Goal: Transaction & Acquisition: Subscribe to service/newsletter

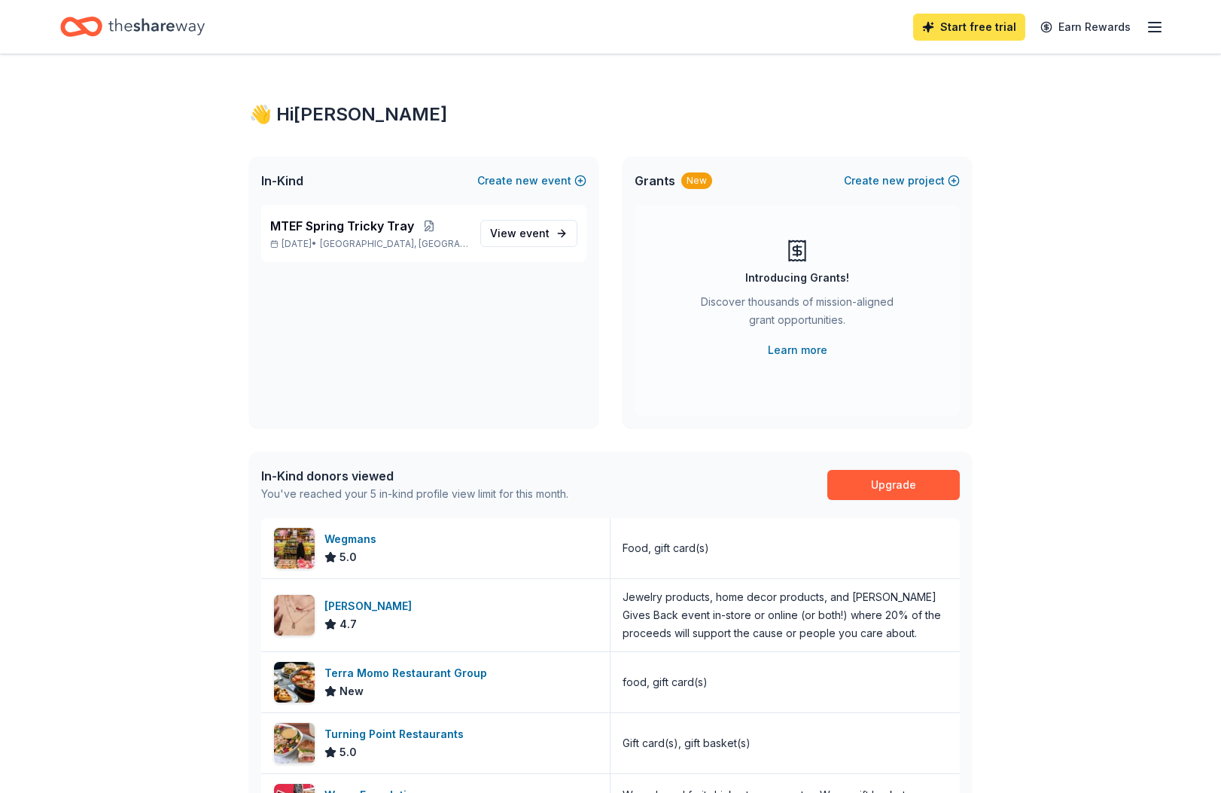
click at [966, 27] on link "Start free trial" at bounding box center [969, 27] width 112 height 27
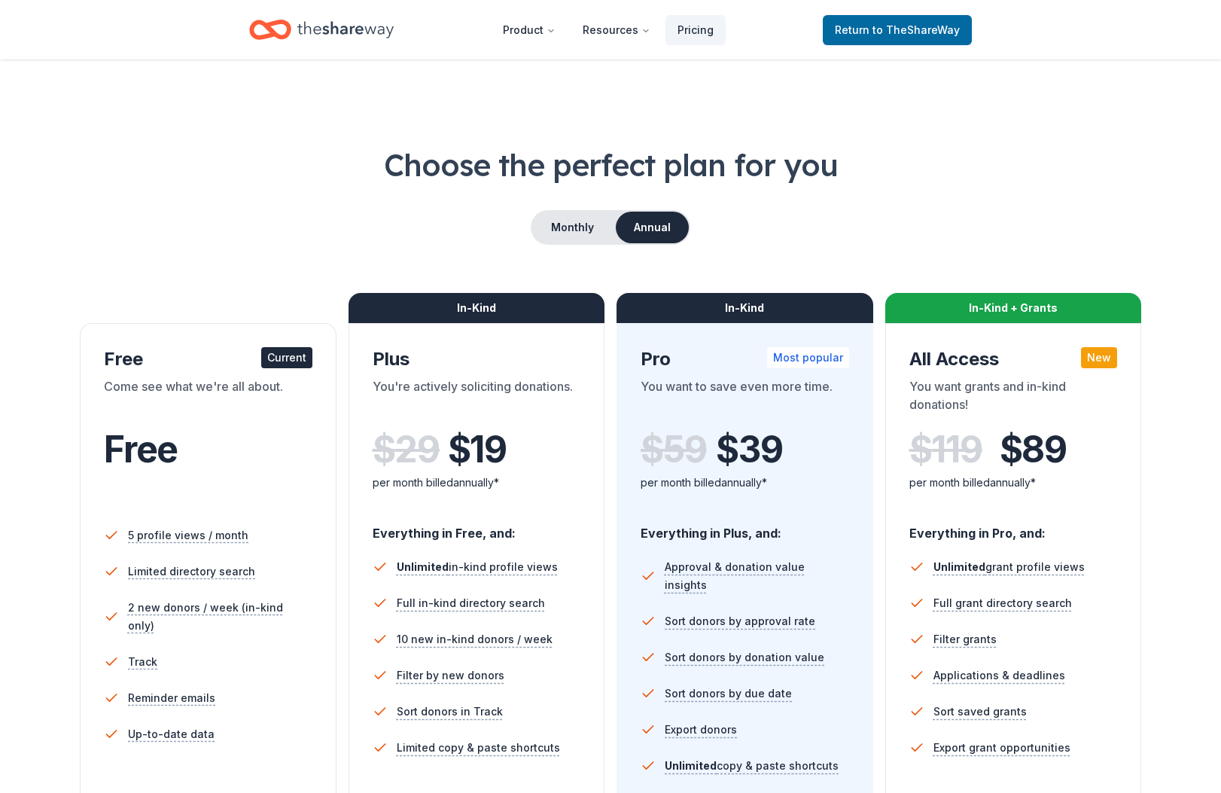
click at [212, 414] on div "Come see what we're all about." at bounding box center [208, 398] width 208 height 42
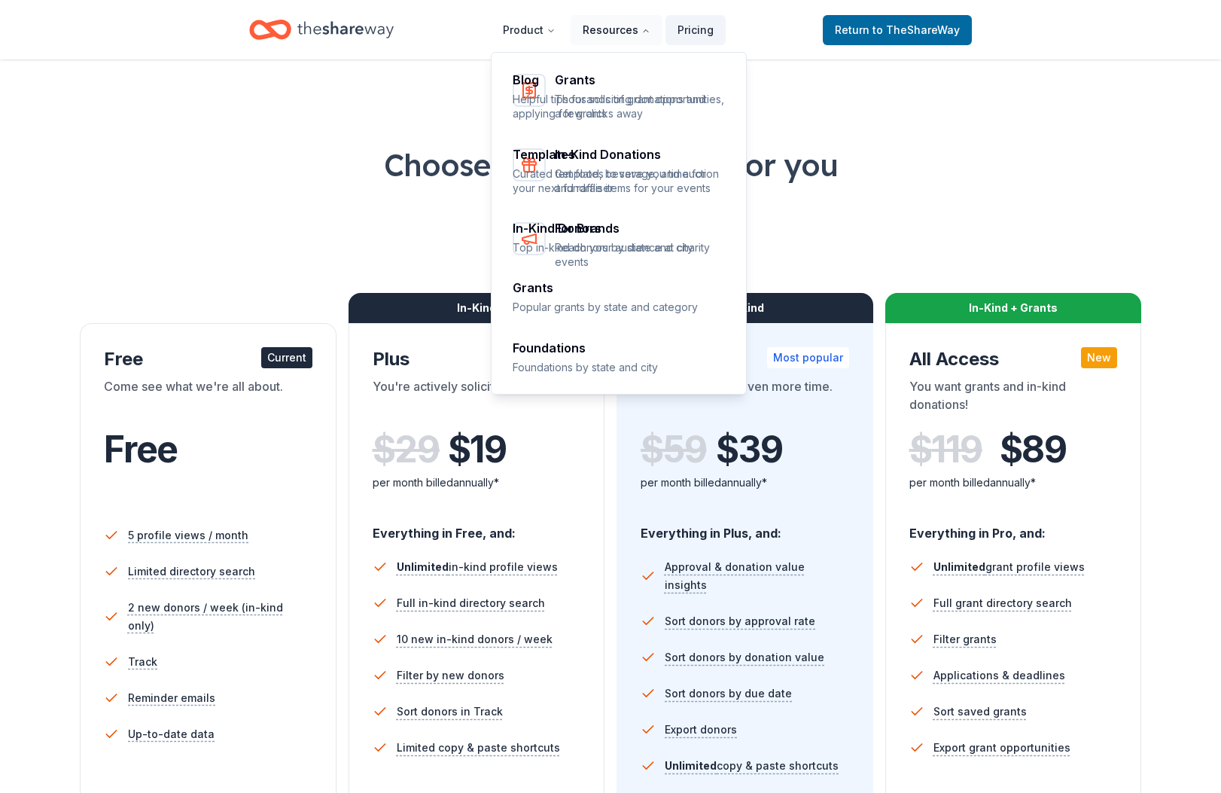
click at [613, 29] on button "Resources" at bounding box center [617, 30] width 92 height 30
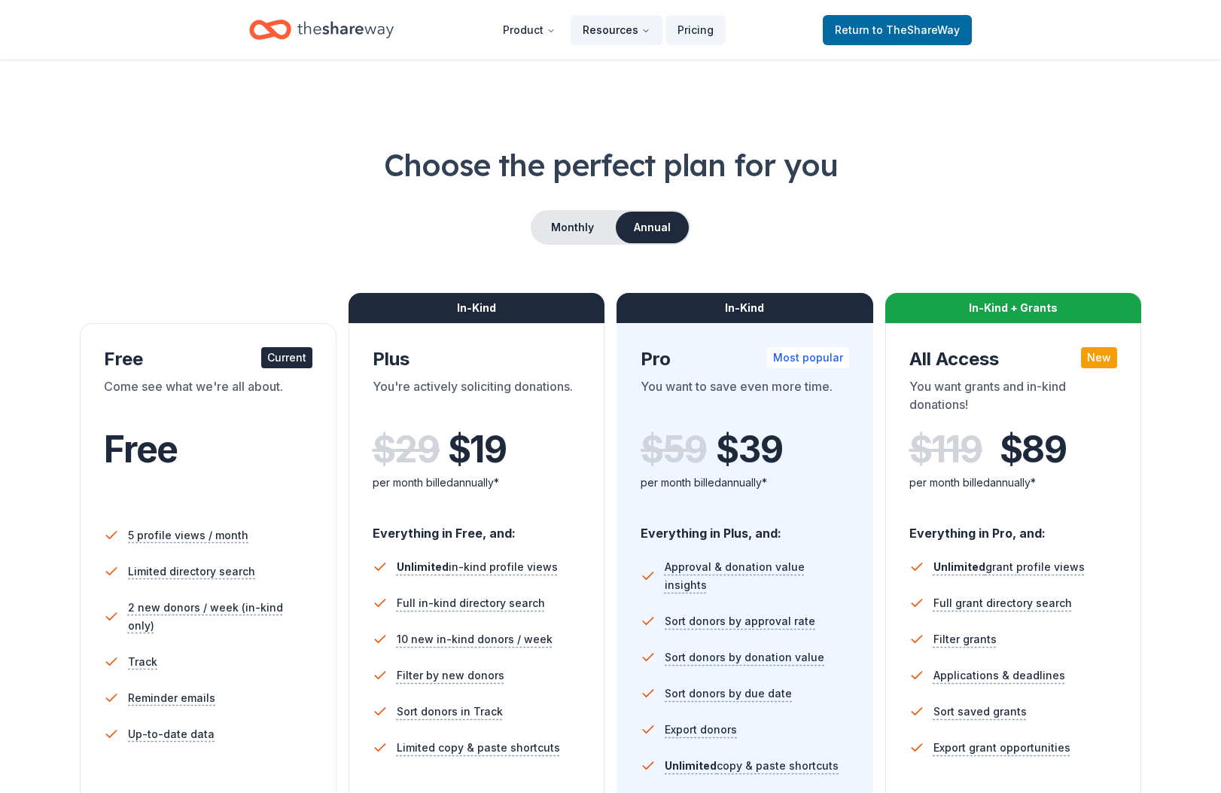
click at [603, 28] on button "Resources" at bounding box center [617, 30] width 92 height 30
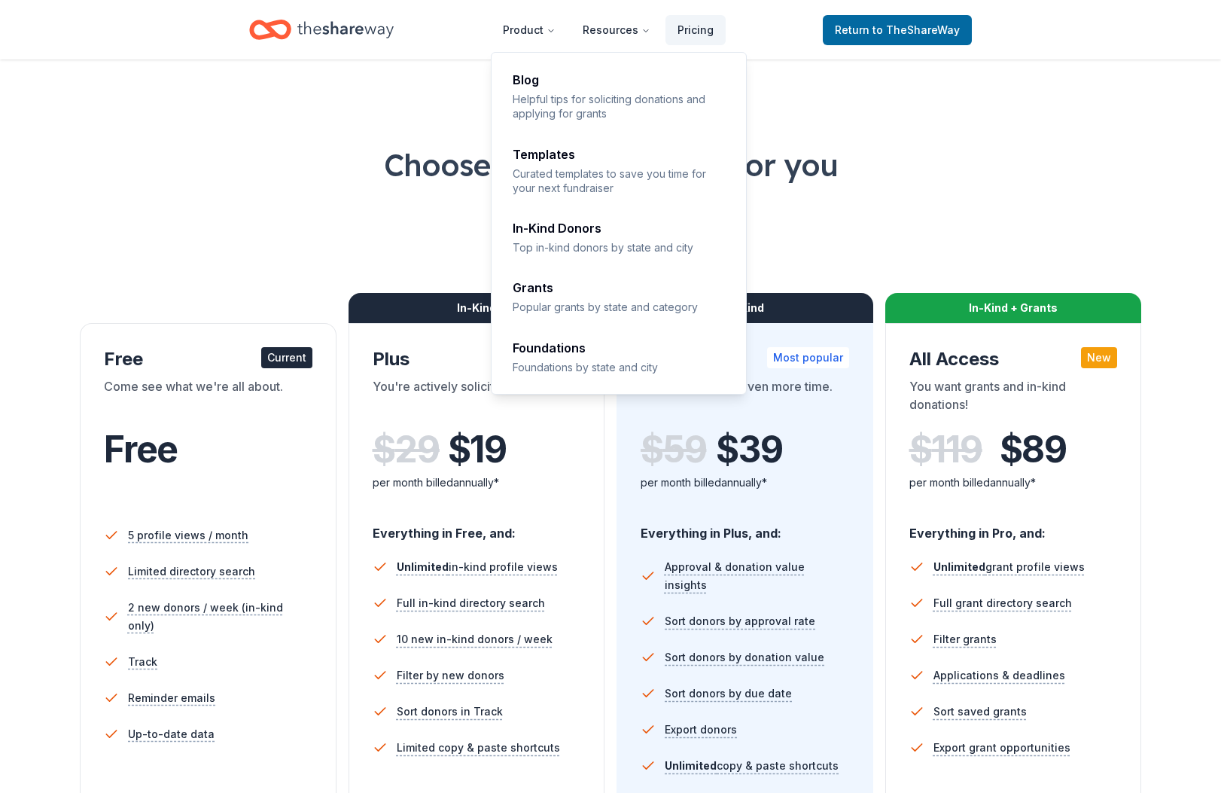
click at [937, 197] on div "Choose the perfect plan for you Monthly Annual Free Current Come see what we're…" at bounding box center [610, 512] width 1100 height 736
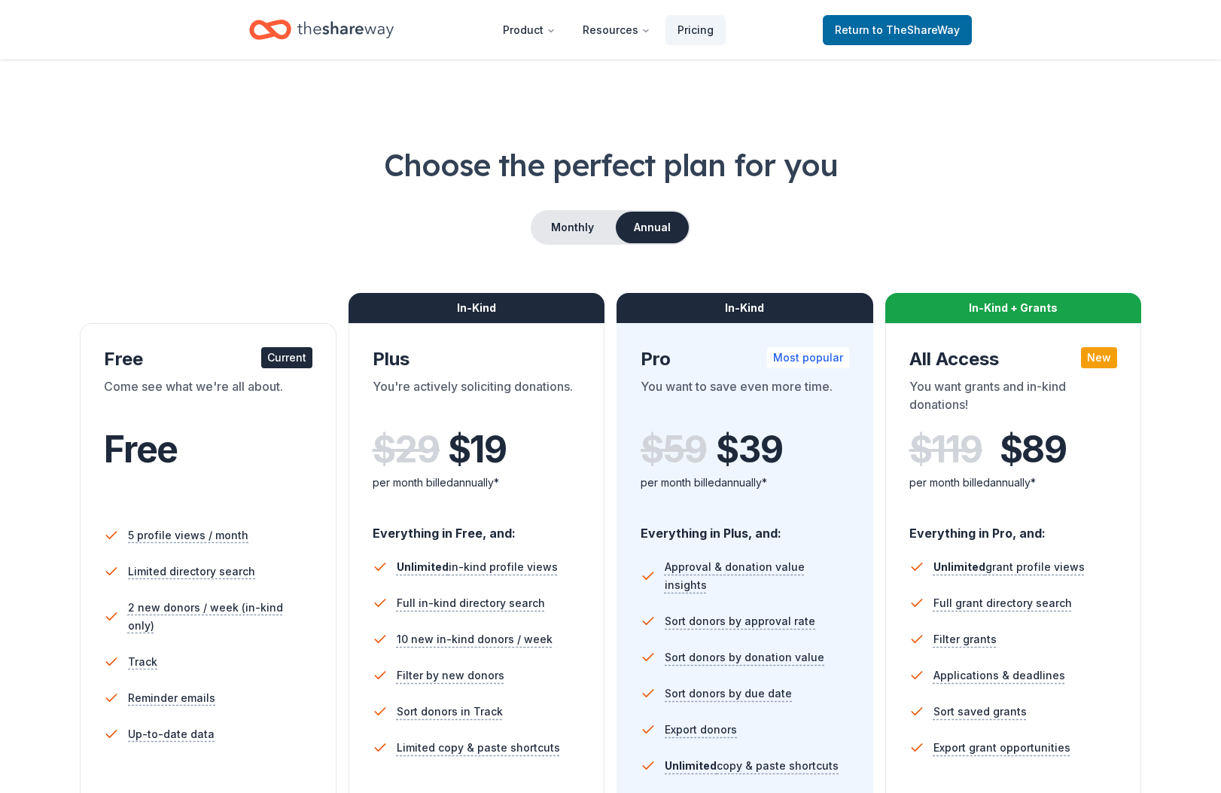
click at [315, 34] on icon "Home" at bounding box center [345, 29] width 96 height 31
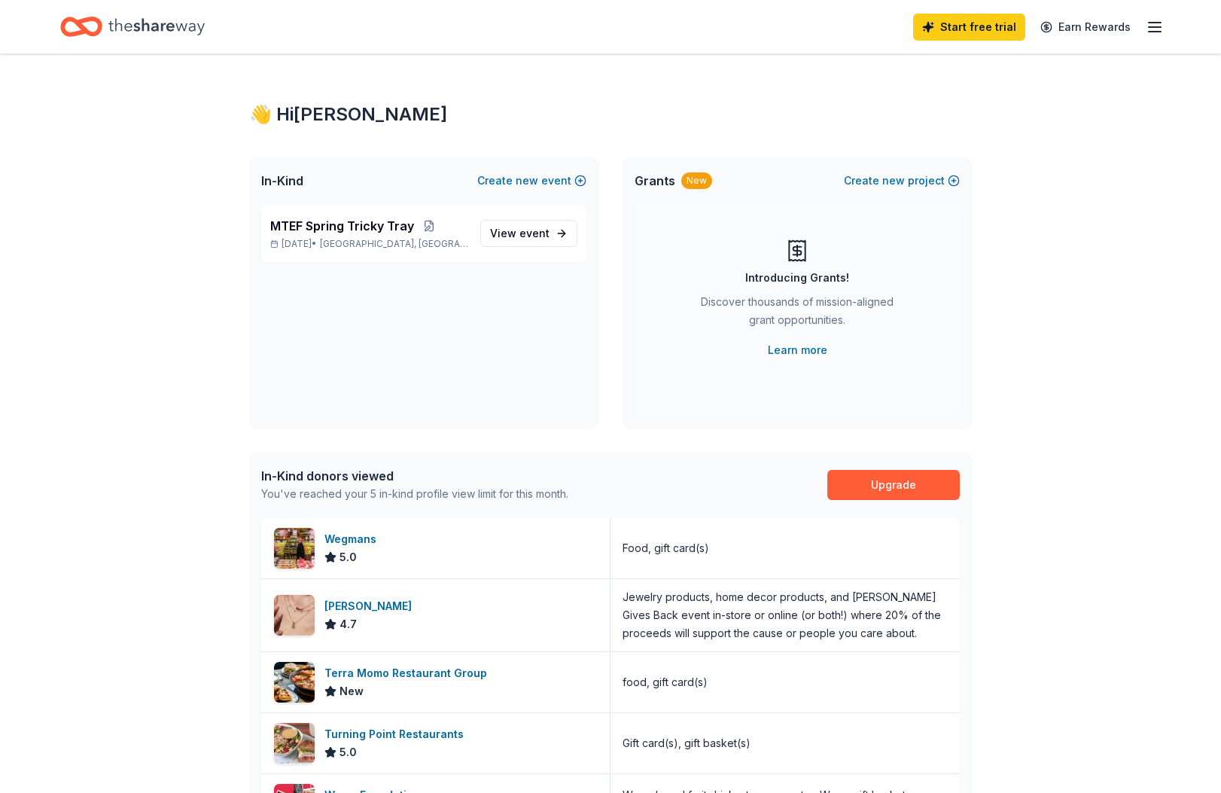
click at [1164, 23] on div "Start free trial Earn Rewards" at bounding box center [610, 26] width 1221 height 53
click at [1157, 25] on icon "button" at bounding box center [1155, 27] width 18 height 18
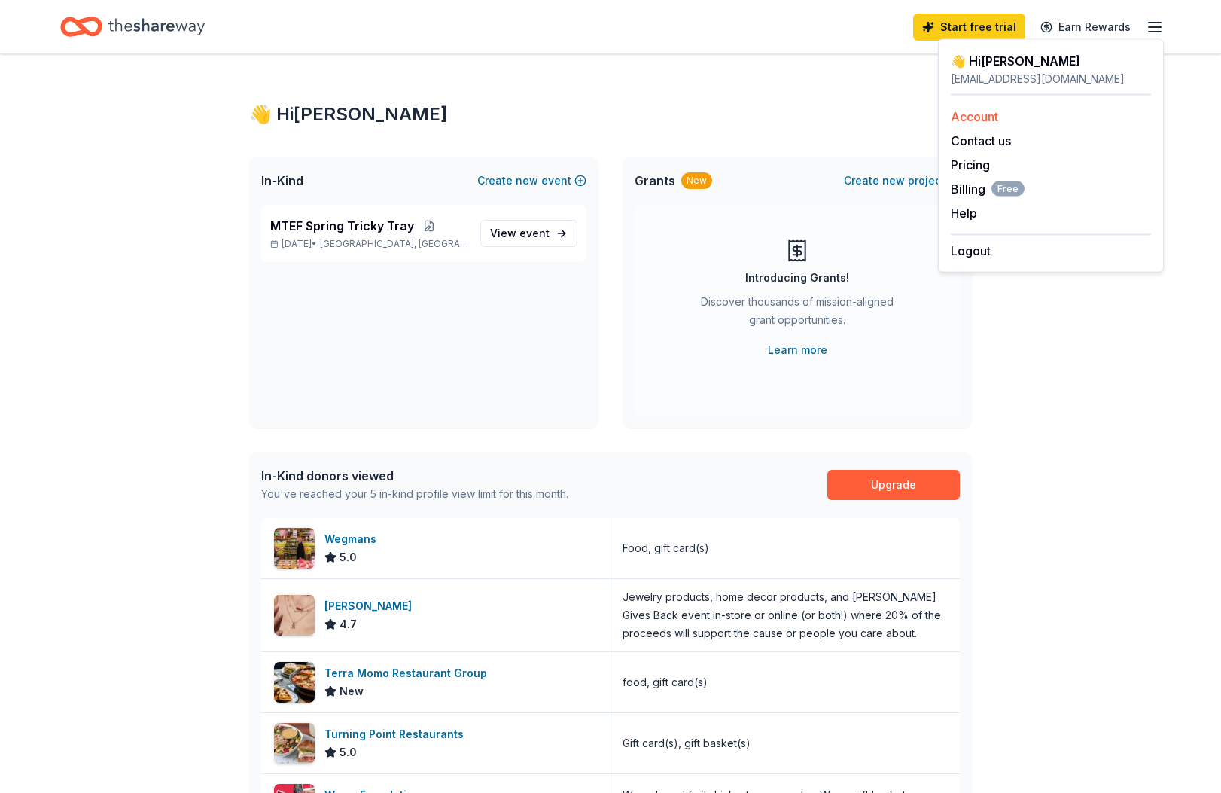
click at [1053, 116] on div "Account" at bounding box center [1051, 117] width 200 height 18
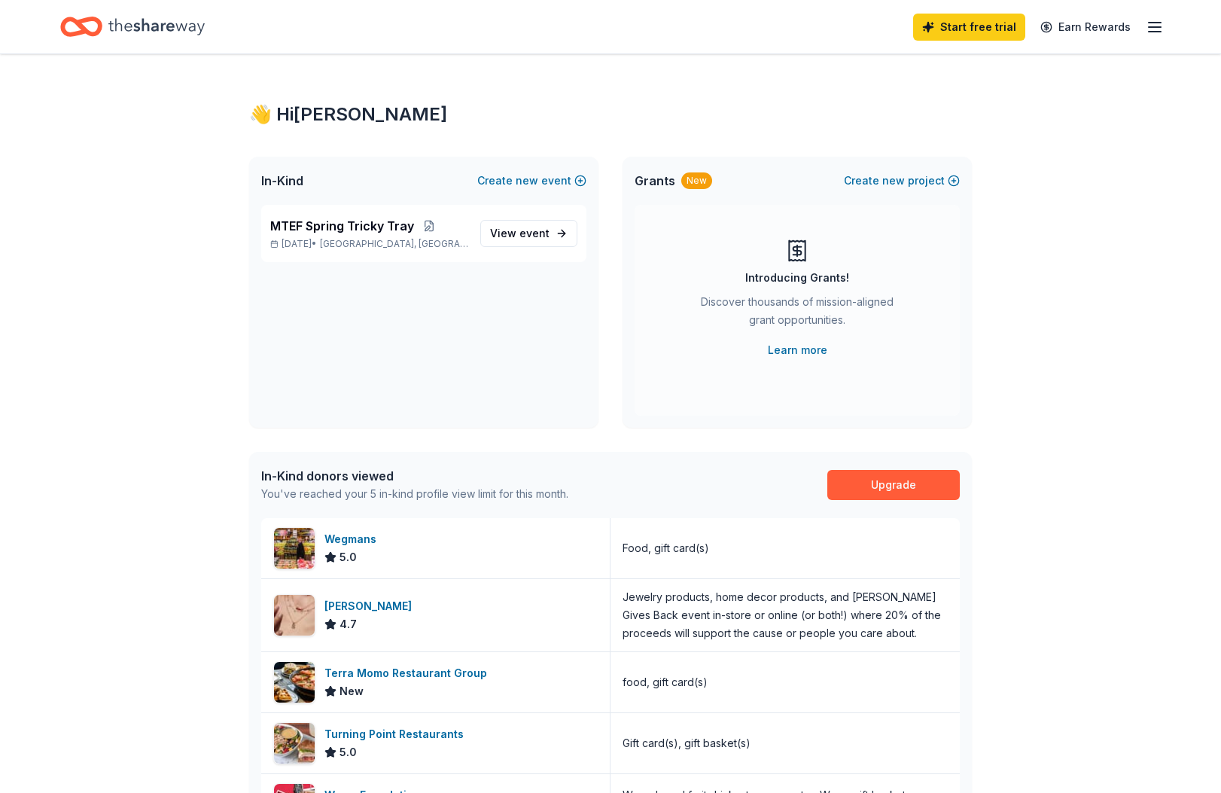
click at [1151, 28] on icon "button" at bounding box center [1155, 27] width 18 height 18
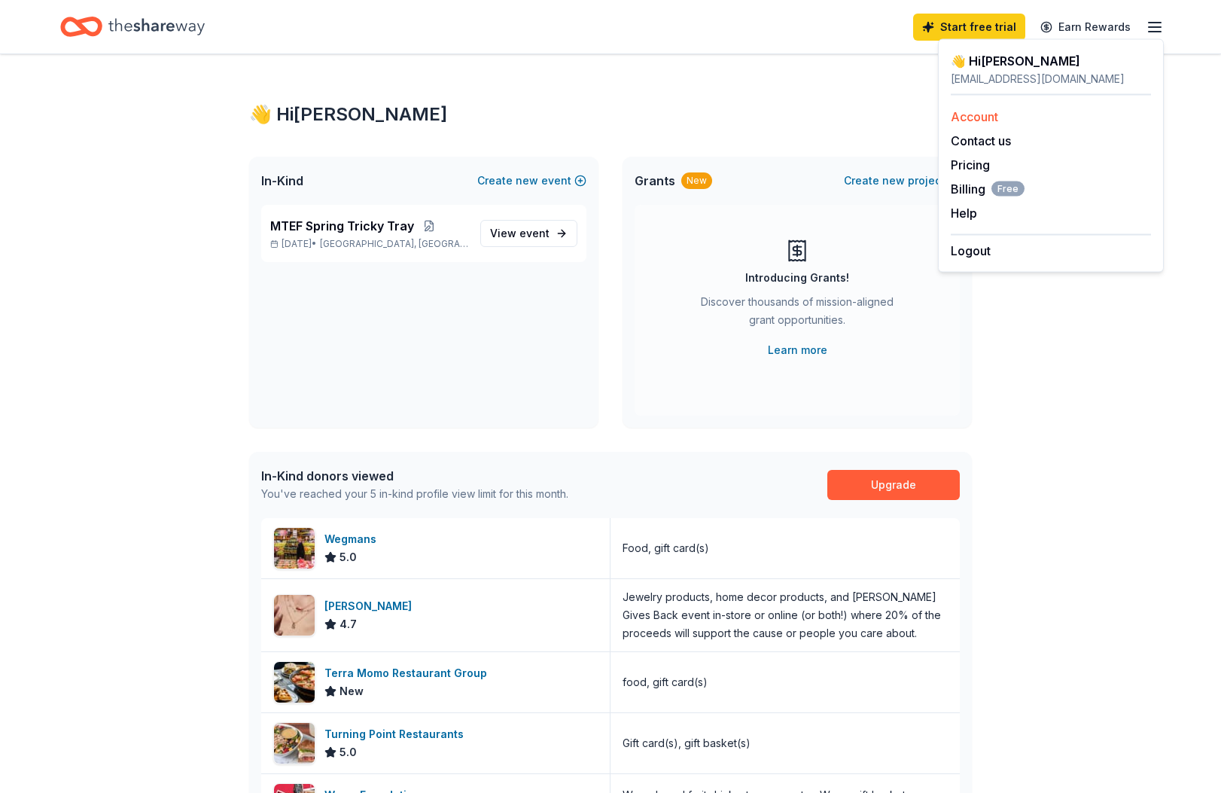
click at [978, 116] on link "Account" at bounding box center [974, 116] width 47 height 15
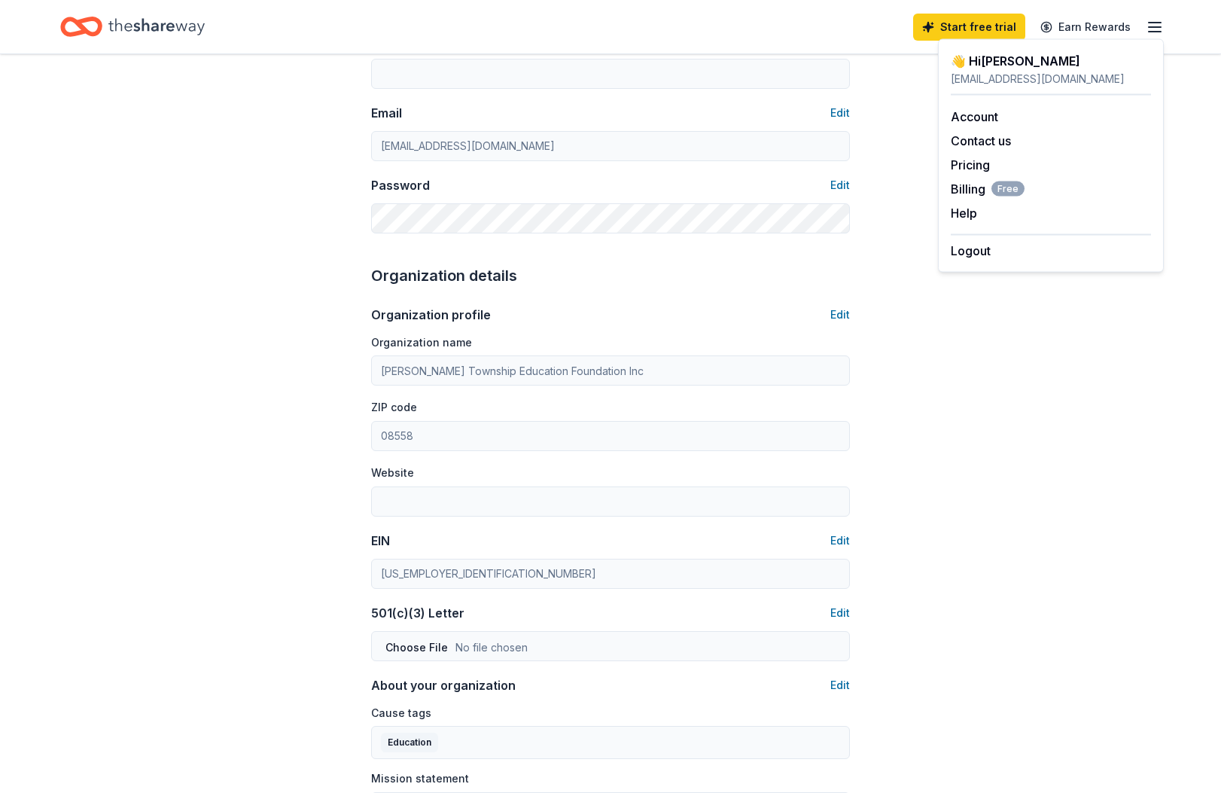
scroll to position [282, 0]
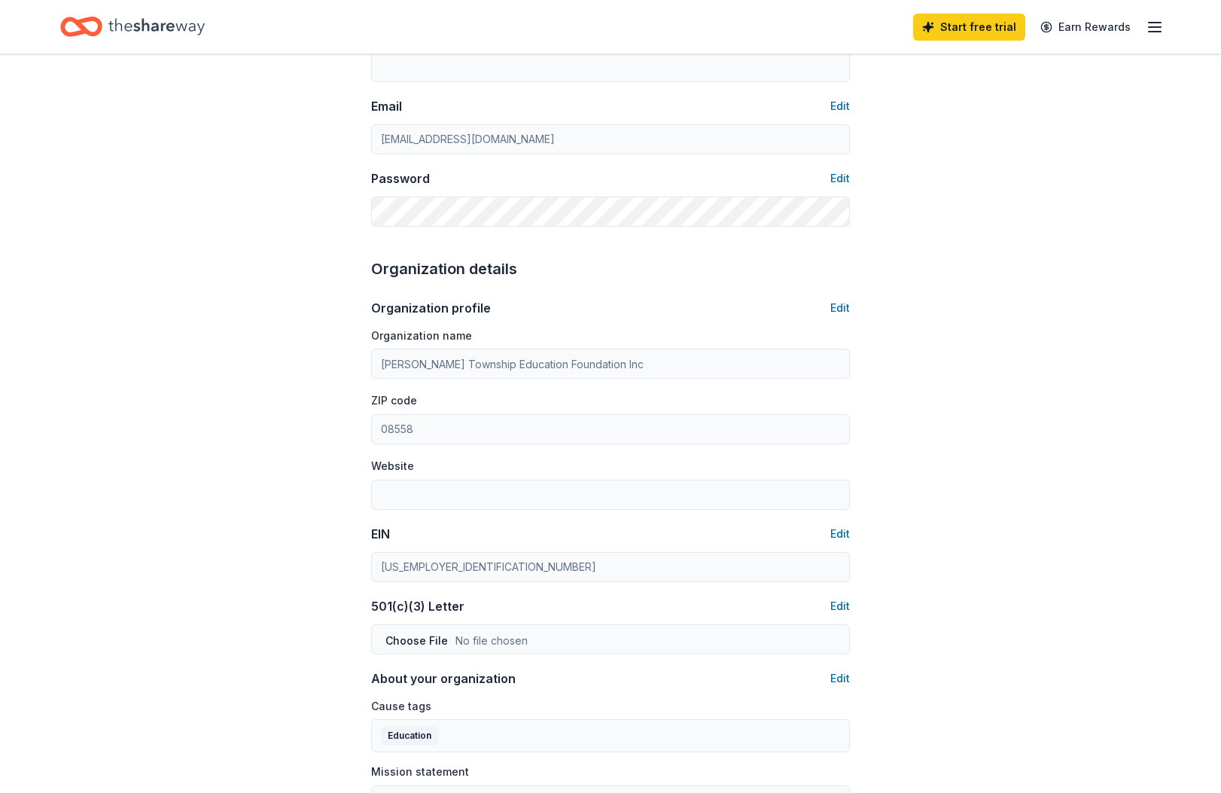
click at [370, 575] on div "Account About me Profile Edit First name [PERSON_NAME] Last name [PERSON_NAME] …" at bounding box center [610, 444] width 527 height 1345
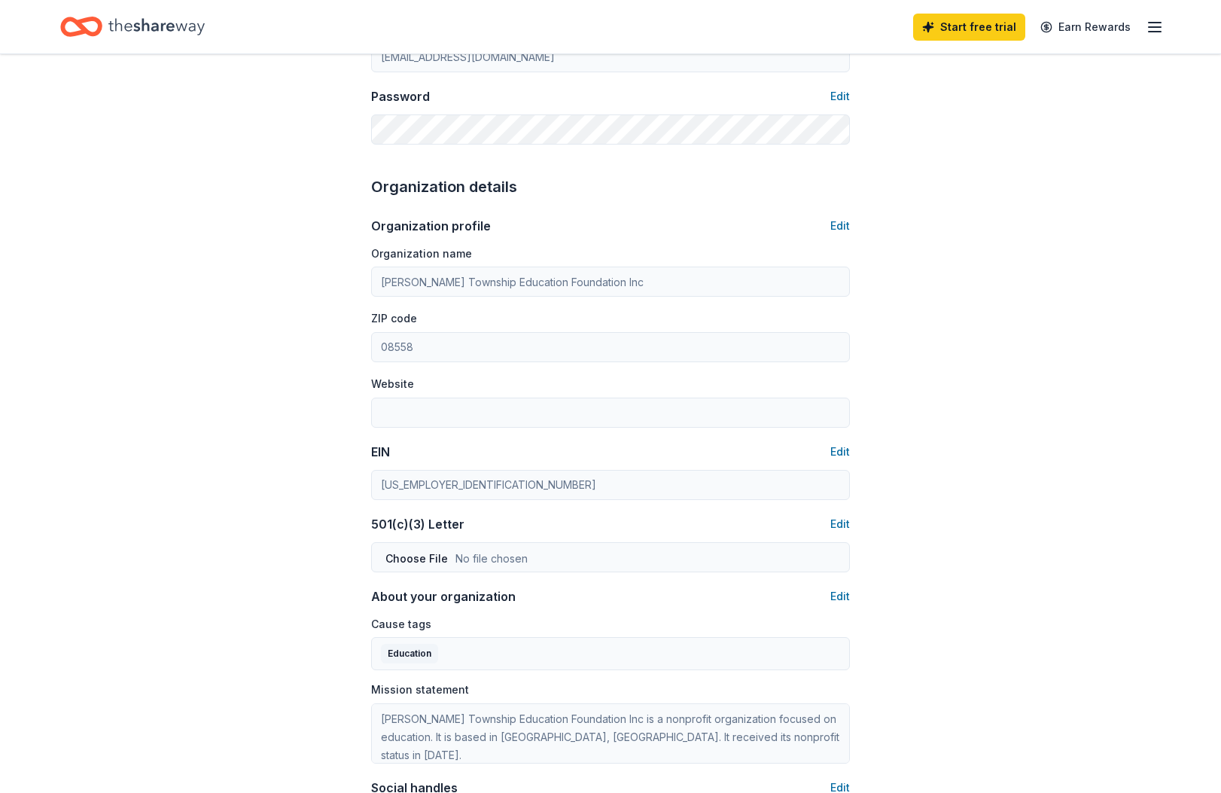
scroll to position [0, 0]
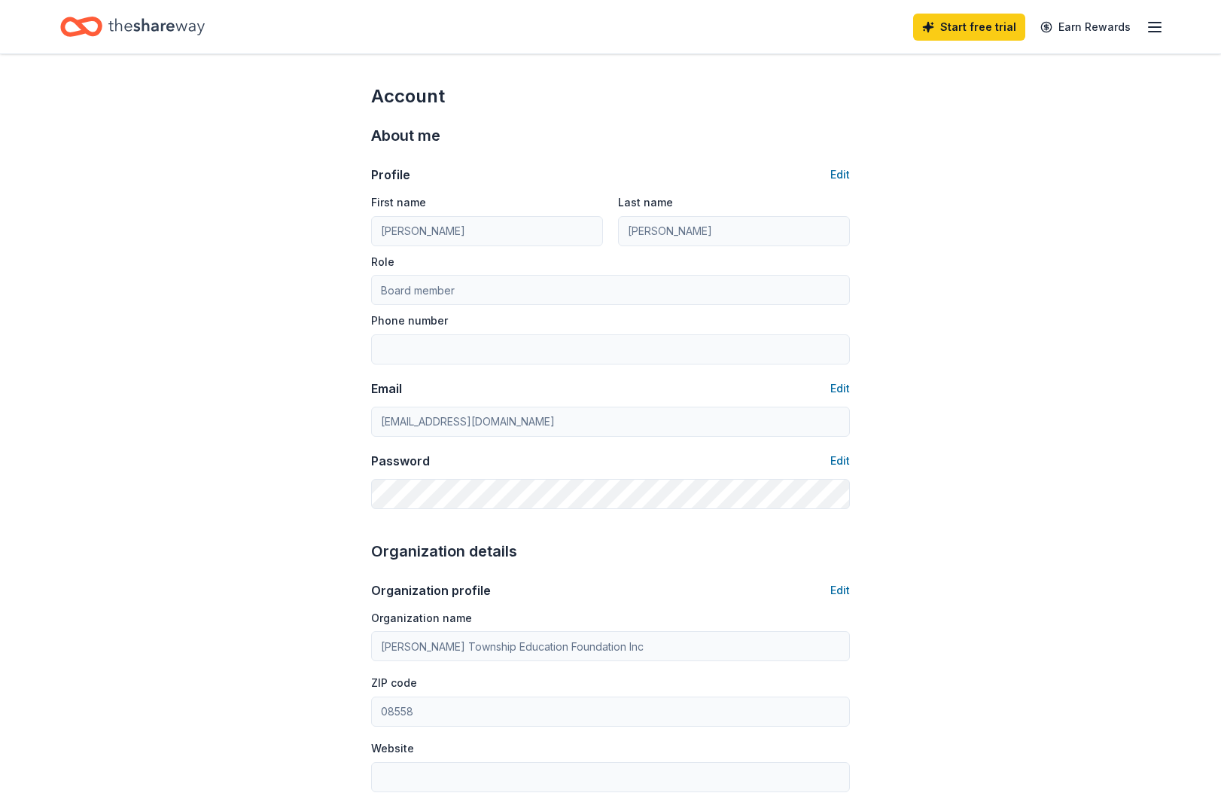
click at [251, 248] on div "Account About me Profile Edit First name [PERSON_NAME] Last name [PERSON_NAME] …" at bounding box center [610, 726] width 1221 height 1345
click at [989, 30] on link "Start free trial" at bounding box center [969, 27] width 112 height 27
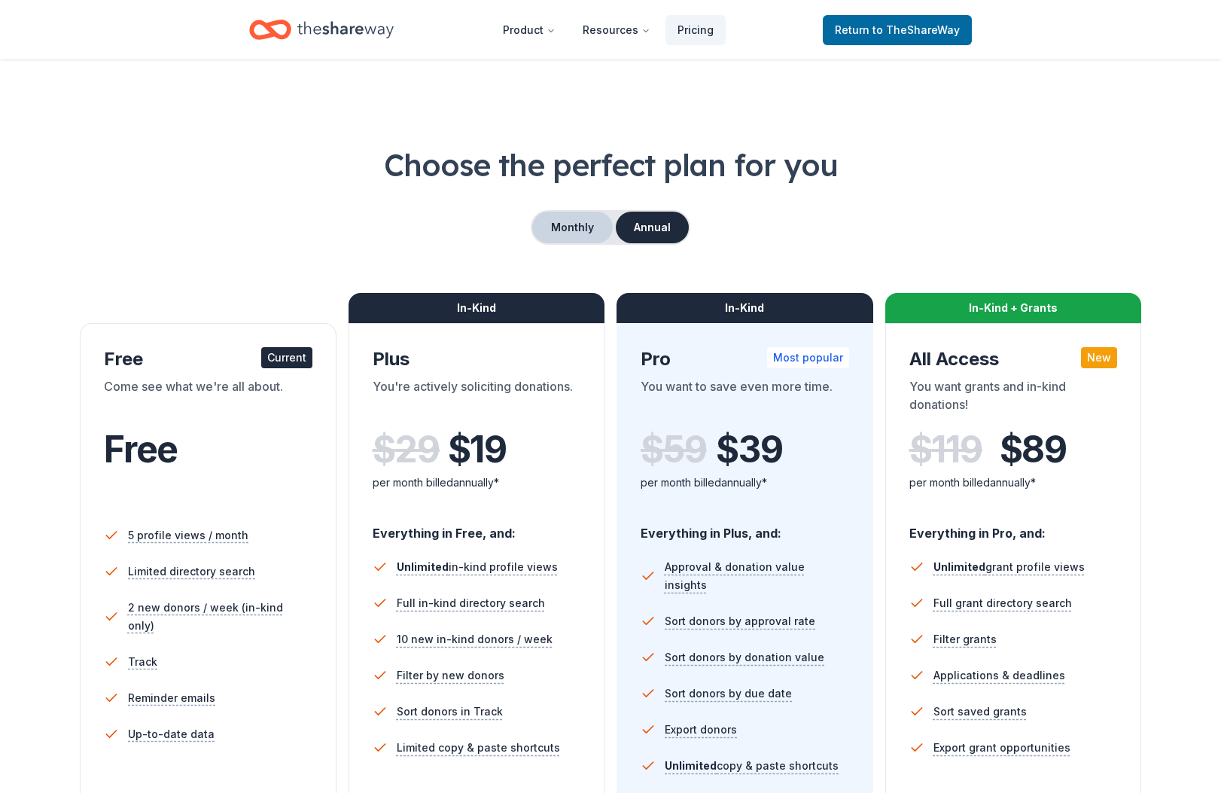
click at [561, 229] on button "Monthly" at bounding box center [572, 228] width 81 height 32
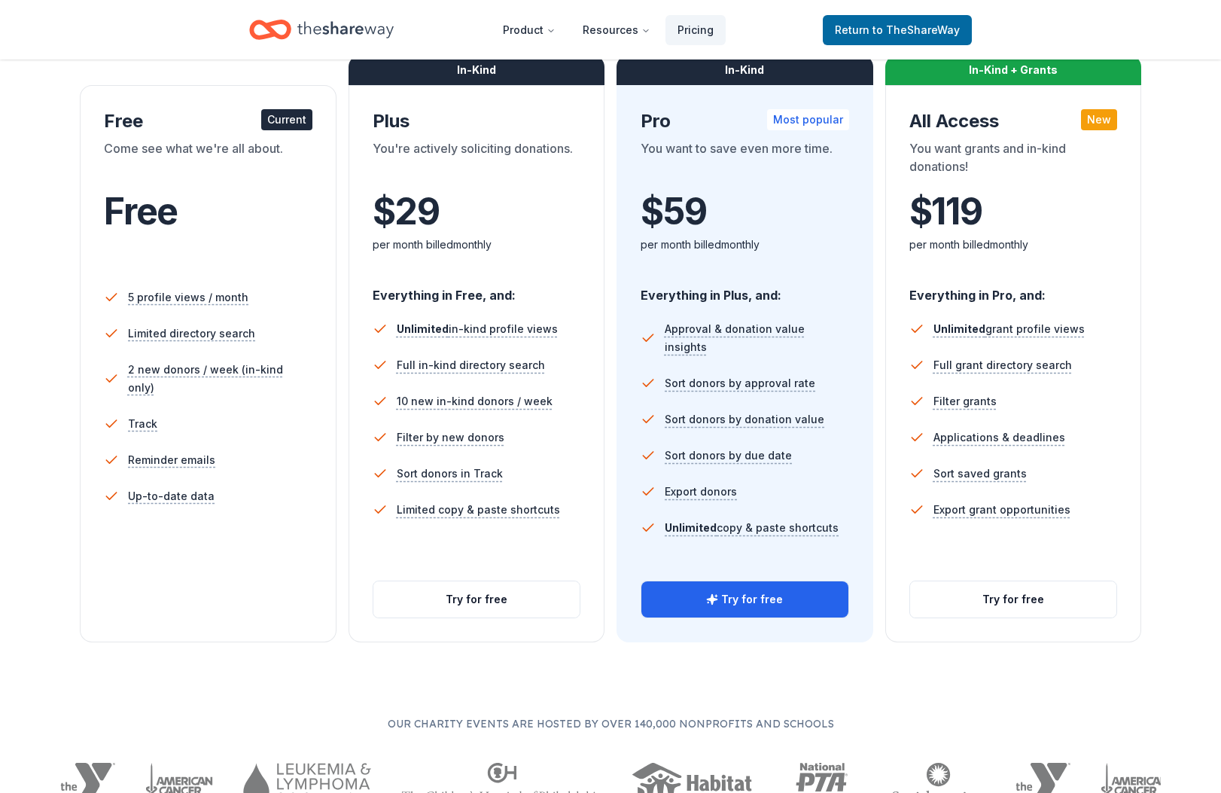
scroll to position [271, 0]
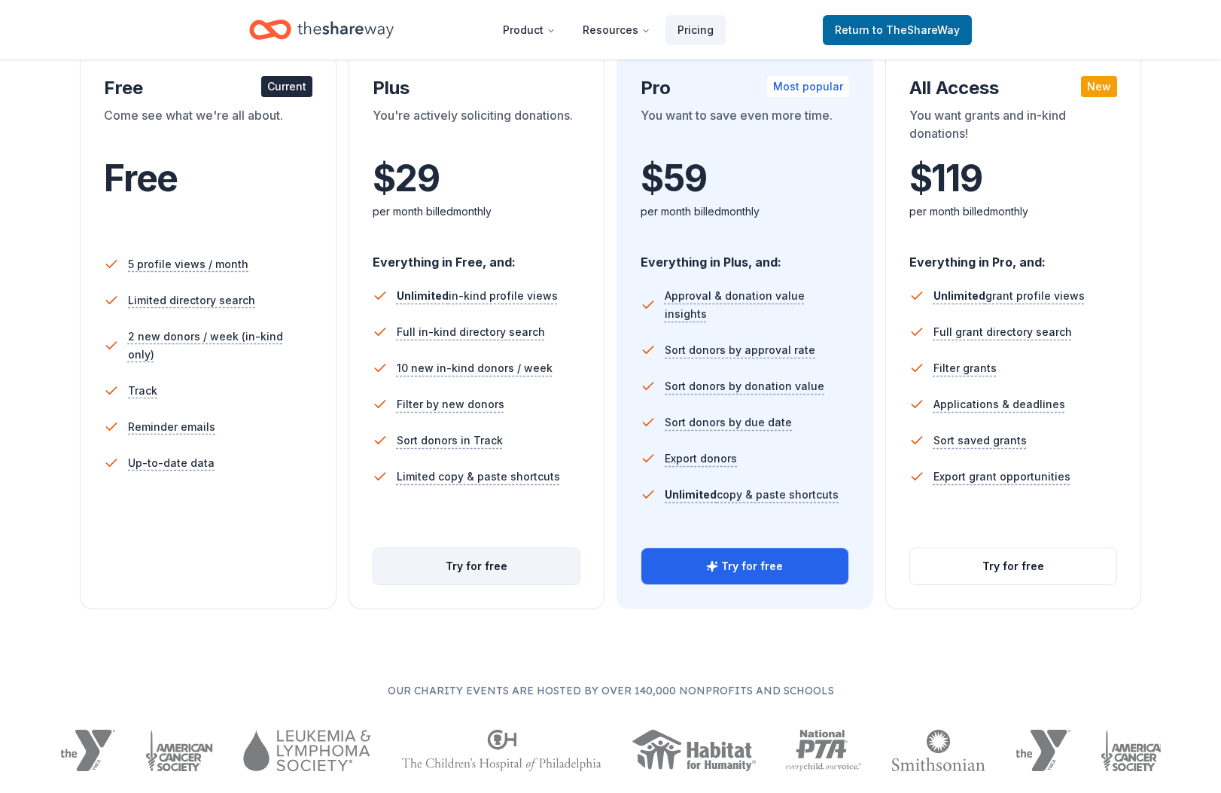
click at [501, 570] on button "Try for free" at bounding box center [476, 566] width 207 height 36
